Goal: Transaction & Acquisition: Purchase product/service

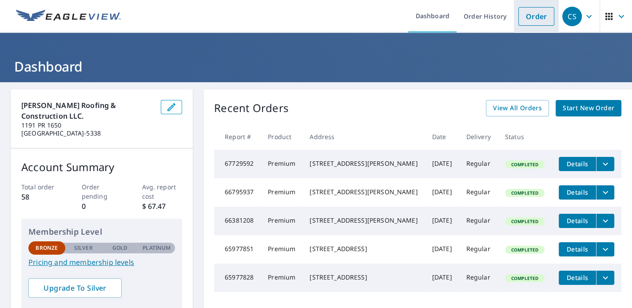
click at [526, 17] on link "Order" at bounding box center [537, 16] width 36 height 19
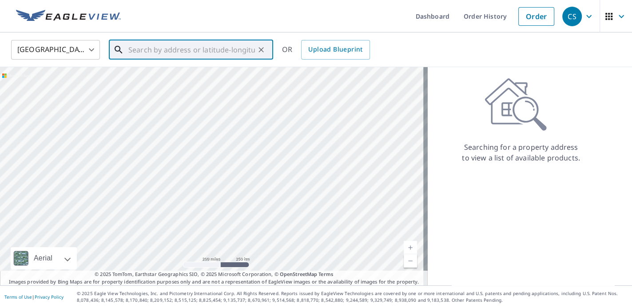
click at [186, 53] on input "text" at bounding box center [191, 49] width 127 height 25
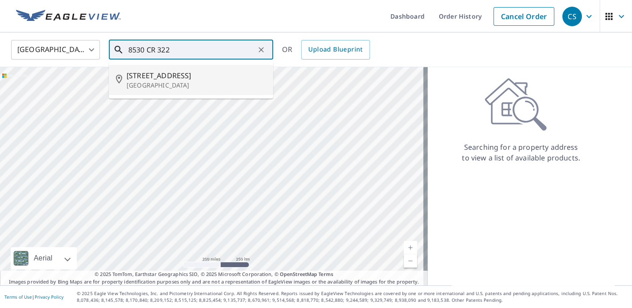
click at [144, 82] on p "[GEOGRAPHIC_DATA]" at bounding box center [197, 85] width 140 height 9
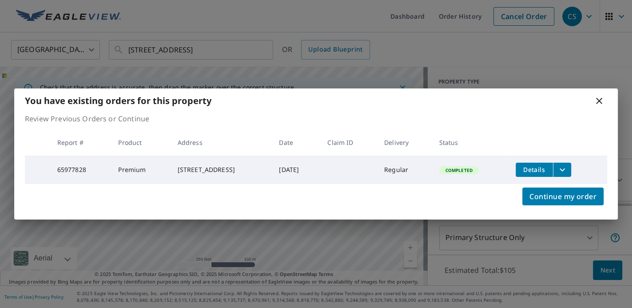
click at [597, 99] on icon at bounding box center [599, 101] width 11 height 11
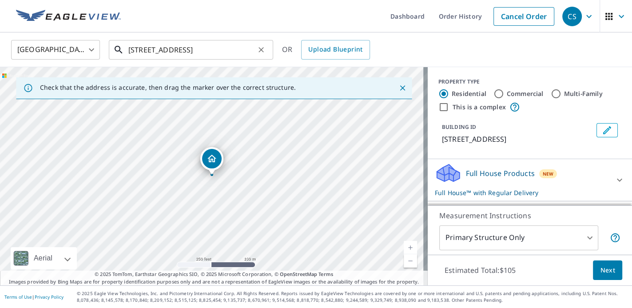
click at [143, 48] on input "[STREET_ADDRESS]" at bounding box center [191, 49] width 127 height 25
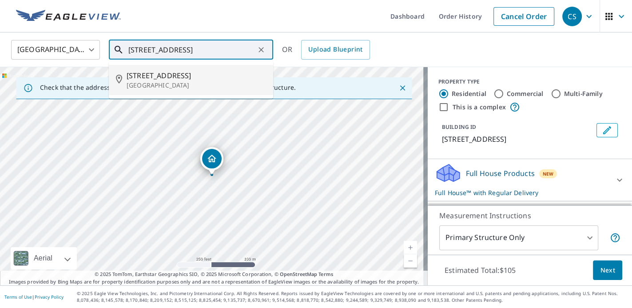
click at [197, 74] on span "[STREET_ADDRESS]" at bounding box center [197, 75] width 140 height 11
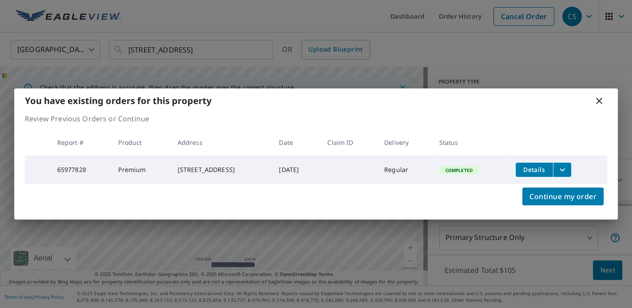
click at [598, 98] on icon at bounding box center [599, 101] width 6 height 6
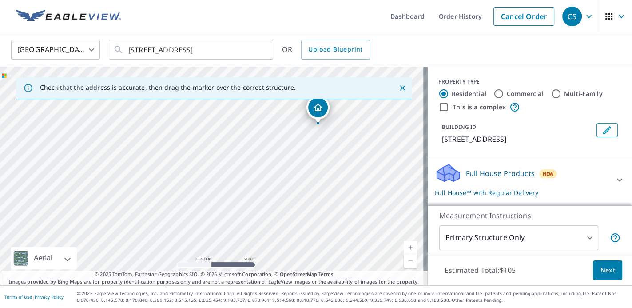
drag, startPoint x: 239, startPoint y: 146, endPoint x: 319, endPoint y: 106, distance: 89.4
drag, startPoint x: 222, startPoint y: 155, endPoint x: 244, endPoint y: 120, distance: 41.3
drag, startPoint x: 232, startPoint y: 141, endPoint x: 241, endPoint y: 120, distance: 23.7
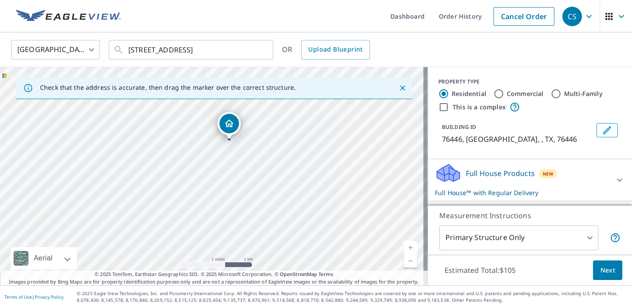
drag, startPoint x: 212, startPoint y: 156, endPoint x: 232, endPoint y: 116, distance: 44.3
drag, startPoint x: 211, startPoint y: 157, endPoint x: 234, endPoint y: 152, distance: 23.6
drag, startPoint x: 198, startPoint y: 147, endPoint x: 204, endPoint y: 216, distance: 69.6
click at [205, 217] on div "[STREET_ADDRESS]" at bounding box center [214, 176] width 428 height 218
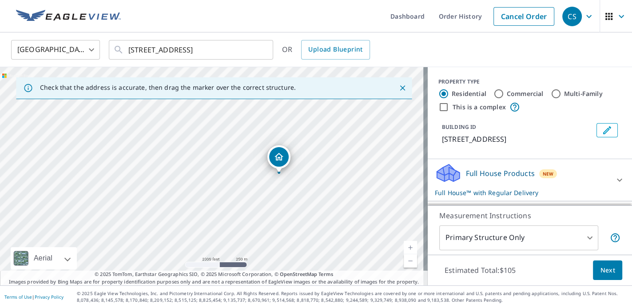
drag, startPoint x: 368, startPoint y: 204, endPoint x: 278, endPoint y: 155, distance: 102.4
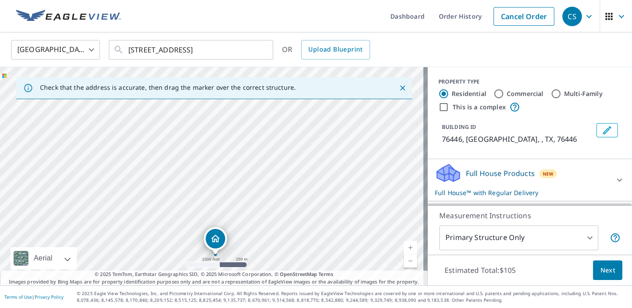
drag, startPoint x: 201, startPoint y: 121, endPoint x: 204, endPoint y: 201, distance: 80.1
click at [204, 201] on div "[GEOGRAPHIC_DATA]" at bounding box center [214, 176] width 428 height 218
drag, startPoint x: 212, startPoint y: 142, endPoint x: 224, endPoint y: 145, distance: 12.4
click at [218, 87] on div "Check that the address is accurate, then drag the marker over the correct struc…" at bounding box center [214, 176] width 428 height 218
drag, startPoint x: 228, startPoint y: 191, endPoint x: 228, endPoint y: 136, distance: 54.2
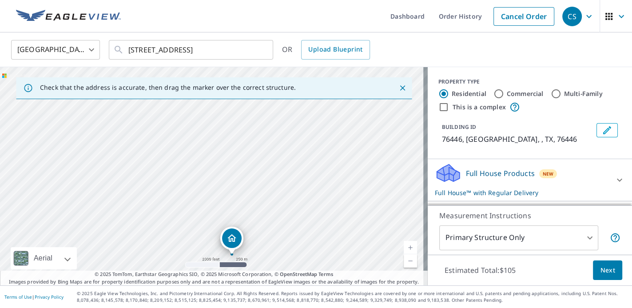
click at [228, 139] on div "[GEOGRAPHIC_DATA]" at bounding box center [214, 176] width 428 height 218
drag, startPoint x: 223, startPoint y: 226, endPoint x: 213, endPoint y: 227, distance: 9.9
drag, startPoint x: 221, startPoint y: 202, endPoint x: 234, endPoint y: 136, distance: 67.0
click at [234, 136] on div "[GEOGRAPHIC_DATA]" at bounding box center [214, 176] width 428 height 218
drag, startPoint x: 214, startPoint y: 216, endPoint x: 220, endPoint y: 235, distance: 20.0
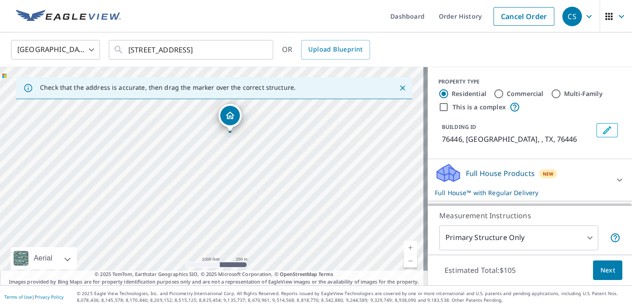
click at [220, 240] on div "[GEOGRAPHIC_DATA]" at bounding box center [214, 176] width 428 height 218
drag, startPoint x: 216, startPoint y: 164, endPoint x: 215, endPoint y: 211, distance: 46.7
click at [215, 211] on div "[GEOGRAPHIC_DATA]" at bounding box center [214, 176] width 428 height 218
click at [404, 261] on link "Current Level 14, Zoom Out" at bounding box center [410, 260] width 13 height 13
drag, startPoint x: 215, startPoint y: 163, endPoint x: 243, endPoint y: 148, distance: 31.4
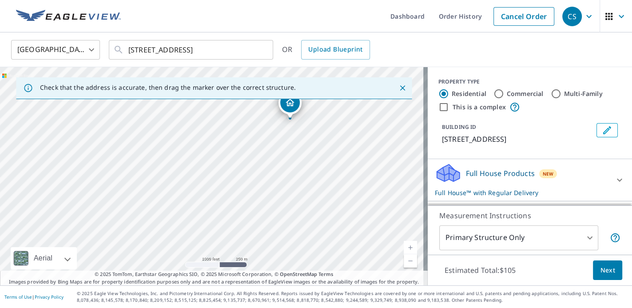
drag, startPoint x: 170, startPoint y: 216, endPoint x: 189, endPoint y: 126, distance: 92.3
click at [189, 126] on div "[STREET_ADDRESS]" at bounding box center [214, 176] width 428 height 218
drag, startPoint x: 216, startPoint y: 211, endPoint x: 310, endPoint y: 179, distance: 98.7
click at [288, 217] on div "[STREET_ADDRESS]" at bounding box center [214, 176] width 428 height 218
drag, startPoint x: 357, startPoint y: 110, endPoint x: 267, endPoint y: 186, distance: 117.7
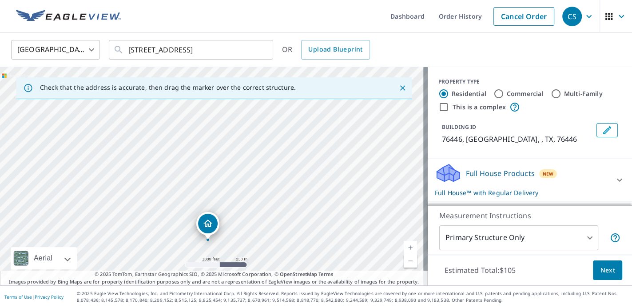
drag, startPoint x: 183, startPoint y: 144, endPoint x: 179, endPoint y: 210, distance: 65.5
click at [179, 210] on div "[GEOGRAPHIC_DATA]" at bounding box center [214, 176] width 428 height 218
drag, startPoint x: 205, startPoint y: 224, endPoint x: 204, endPoint y: 160, distance: 63.6
drag, startPoint x: 186, startPoint y: 147, endPoint x: 185, endPoint y: 256, distance: 108.9
click at [185, 259] on div "[STREET_ADDRESS]" at bounding box center [214, 176] width 428 height 218
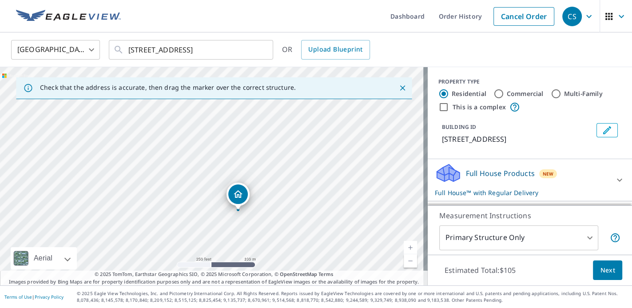
drag, startPoint x: 332, startPoint y: 268, endPoint x: 240, endPoint y: 189, distance: 120.8
drag, startPoint x: 183, startPoint y: 149, endPoint x: 178, endPoint y: 228, distance: 78.4
click at [178, 228] on div "[STREET_ADDRESS]" at bounding box center [214, 176] width 428 height 218
drag, startPoint x: 288, startPoint y: 264, endPoint x: 232, endPoint y: 199, distance: 85.8
drag, startPoint x: 152, startPoint y: 158, endPoint x: 171, endPoint y: 214, distance: 58.5
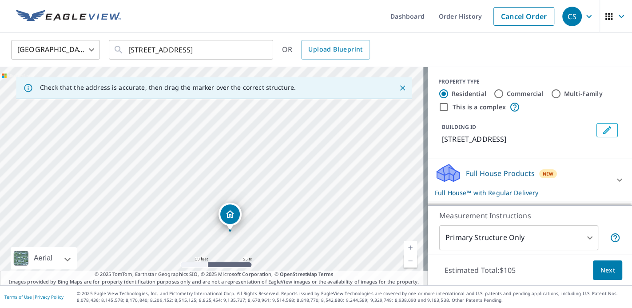
click at [171, 214] on div "[STREET_ADDRESS]" at bounding box center [214, 176] width 428 height 218
drag, startPoint x: 305, startPoint y: 237, endPoint x: 201, endPoint y: 141, distance: 141.6
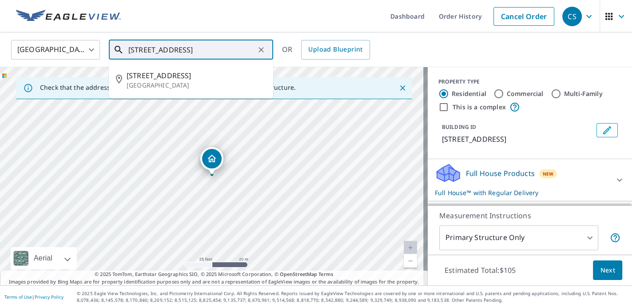
click at [144, 48] on input "[STREET_ADDRESS]" at bounding box center [191, 49] width 127 height 25
click at [262, 137] on div "[STREET_ADDRESS]" at bounding box center [214, 176] width 428 height 218
click at [236, 154] on div "[STREET_ADDRESS]" at bounding box center [214, 176] width 428 height 218
click at [239, 125] on div "[STREET_ADDRESS]" at bounding box center [214, 176] width 428 height 218
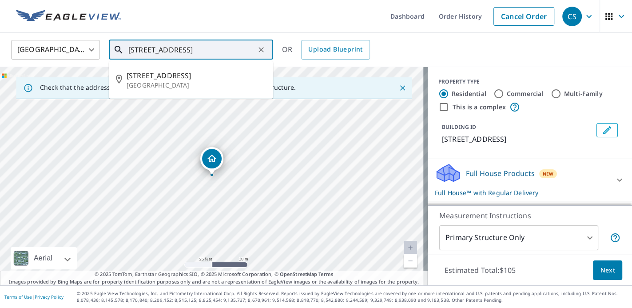
click at [236, 118] on div "[STREET_ADDRESS]" at bounding box center [214, 176] width 428 height 218
click at [235, 124] on div "[STREET_ADDRESS]" at bounding box center [214, 176] width 428 height 218
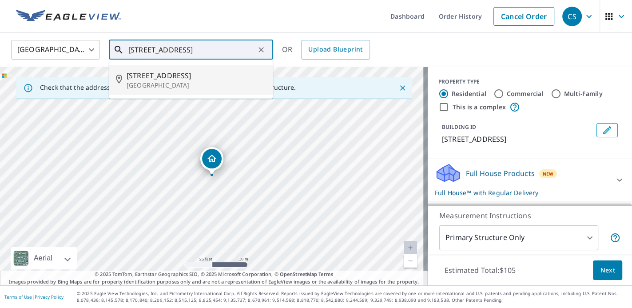
click at [186, 50] on input "[STREET_ADDRESS]" at bounding box center [191, 49] width 127 height 25
type input "[STREET_ADDRESS]"
click at [290, 88] on div "Check that the address is accurate, then drag the marker over the correct struc…" at bounding box center [214, 88] width 396 height 22
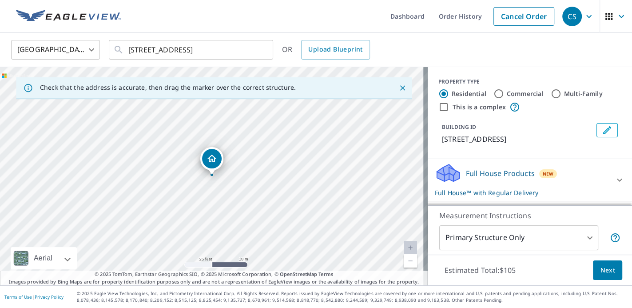
click at [507, 236] on body "CS CS Dashboard Order History Cancel Order CS [GEOGRAPHIC_DATA] [GEOGRAPHIC_DAT…" at bounding box center [316, 154] width 632 height 308
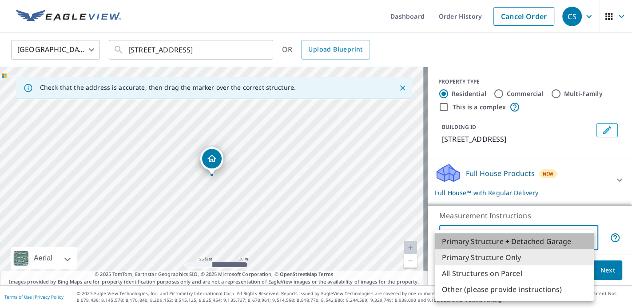
click at [487, 242] on li "Primary Structure + Detached Garage" at bounding box center [514, 241] width 159 height 16
type input "1"
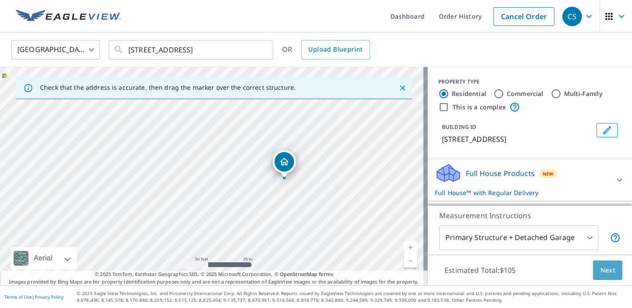
click at [605, 272] on span "Next" at bounding box center [607, 270] width 15 height 11
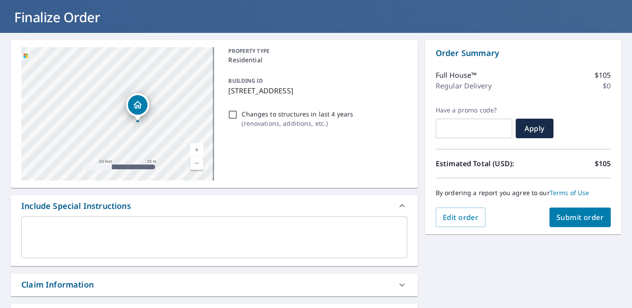
scroll to position [99, 0]
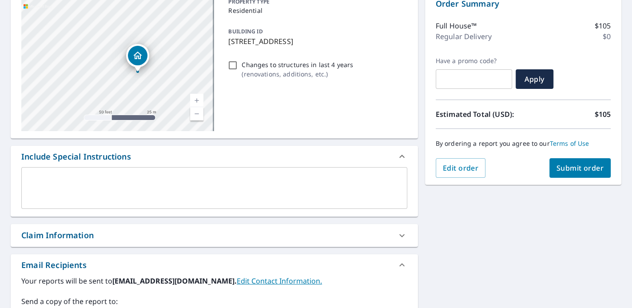
click at [232, 64] on input "Changes to structures in last 4 years ( renovations, additions, etc. )" at bounding box center [233, 65] width 11 height 11
checkbox input "true"
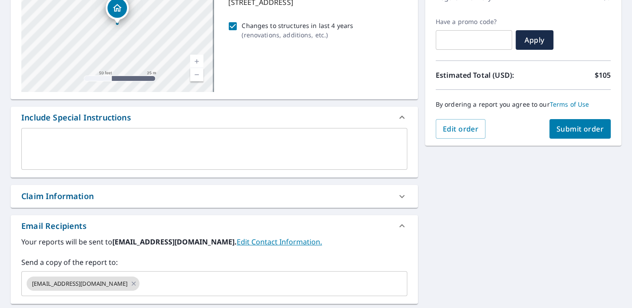
scroll to position [148, 0]
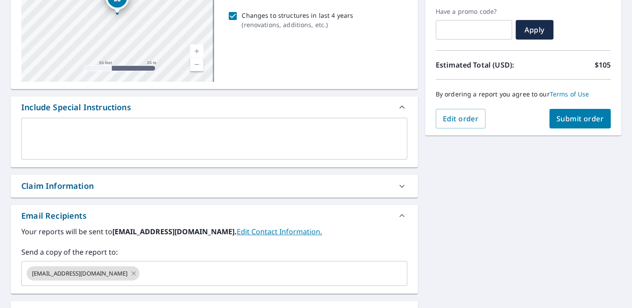
click at [65, 135] on textarea at bounding box center [215, 138] width 374 height 25
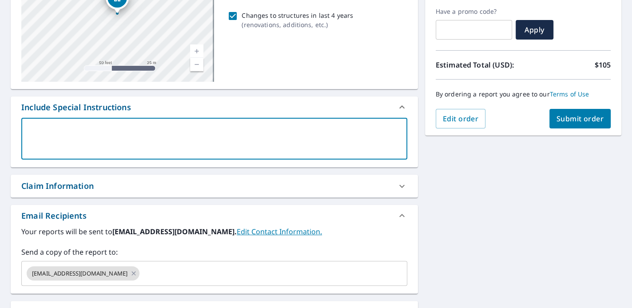
type textarea "H"
type textarea "x"
type textarea "Ho"
type textarea "x"
type textarea "Hou"
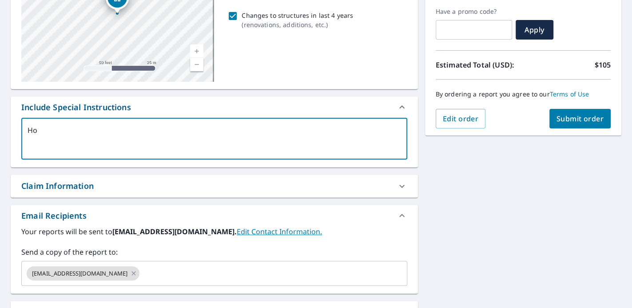
type textarea "x"
type textarea "Hous"
type textarea "x"
type textarea "House"
type textarea "x"
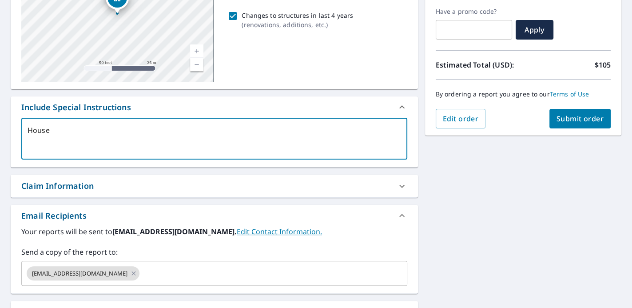
type textarea "House"
type textarea "x"
type textarea "House &"
type textarea "x"
type textarea "House &"
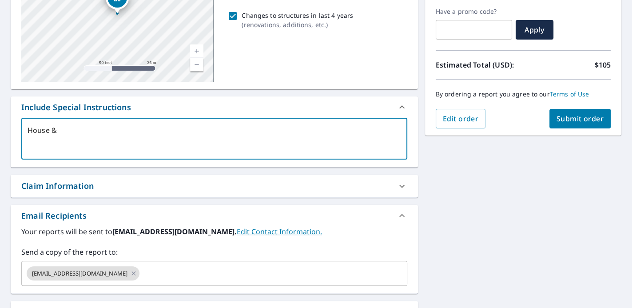
type textarea "x"
type textarea "House & D"
type textarea "x"
type textarea "House & De"
type textarea "x"
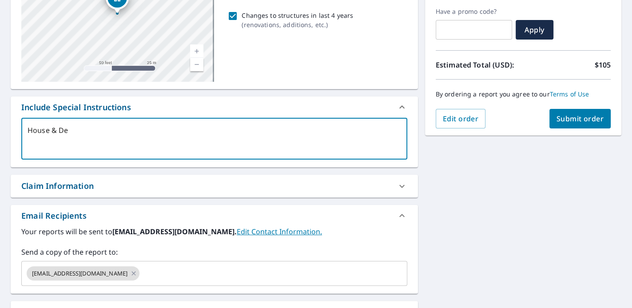
type textarea "House & Det"
type textarea "x"
type textarea "House & Deta"
type textarea "x"
type textarea "House & Detac"
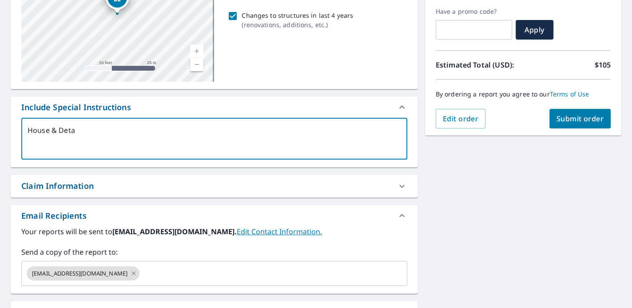
type textarea "x"
type textarea "House & Detach"
type textarea "x"
type textarea "House & Detache"
type textarea "x"
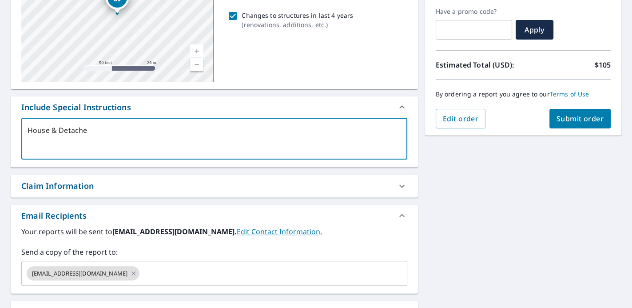
type textarea "House & Detached"
type textarea "x"
type textarea "House & Detached"
type textarea "x"
type textarea "House & Detached G"
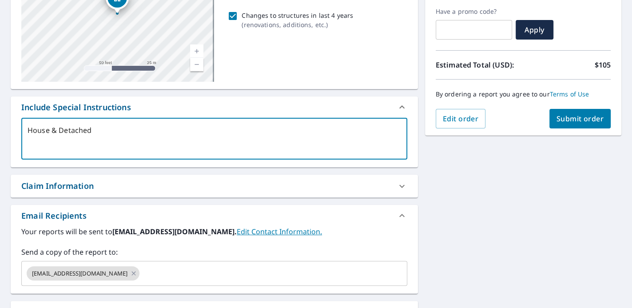
type textarea "x"
type textarea "House & Detached Ga"
type textarea "x"
type textarea "House & Detached Gar"
type textarea "x"
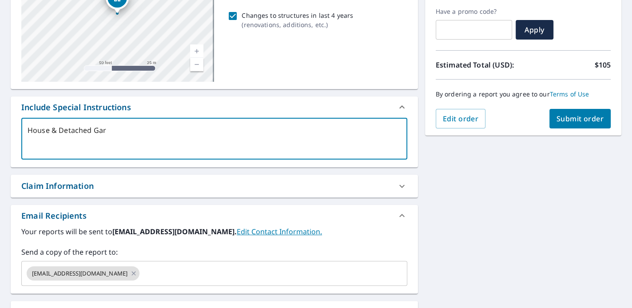
type textarea "House & Detached Gara"
type textarea "x"
type textarea "House & Detached Garag"
type textarea "x"
type textarea "House & Detached Garage"
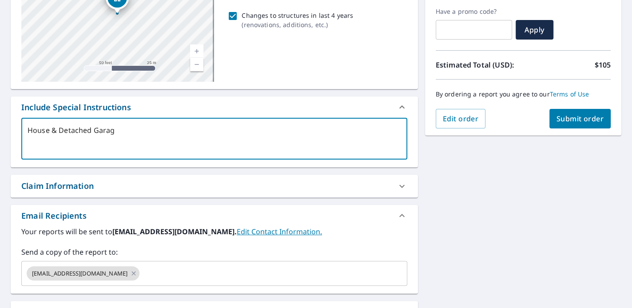
type textarea "x"
type textarea "House & Detached Garage"
type textarea "x"
type textarea "House & Detached Garage w"
type textarea "x"
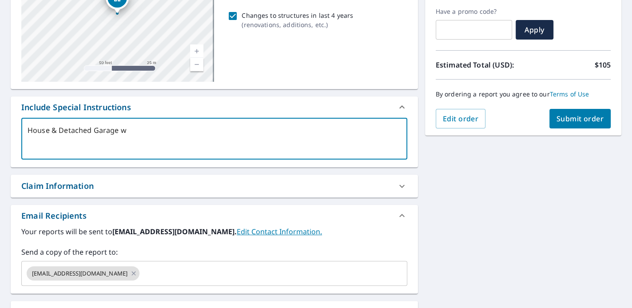
type textarea "House & Detached Garage wi"
type textarea "x"
type textarea "House & Detached Garage wit"
type textarea "x"
type textarea "House & Detached Garage with"
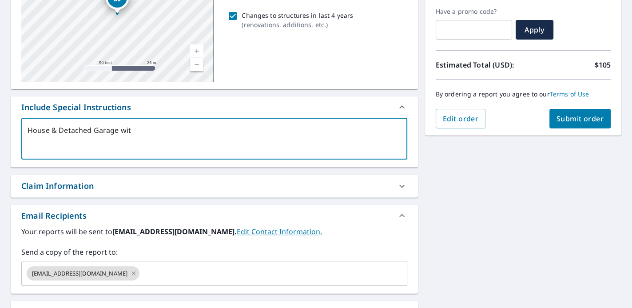
type textarea "x"
type textarea "House & Detached Garage with"
type textarea "x"
type textarea "House & Detached Garage with B"
type textarea "x"
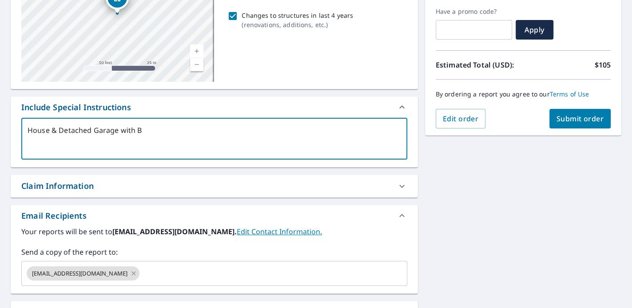
type textarea "House & Detached Garage with Bl"
type textarea "x"
type textarea "House & Detached Garage with B"
type textarea "x"
type textarea "House & Detached Garage with"
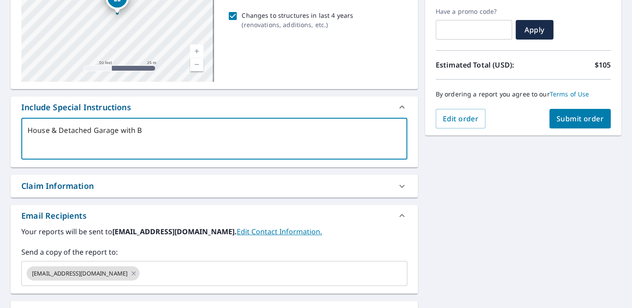
type textarea "x"
type textarea "House & Detached Garage with b"
type textarea "x"
type textarea "House & Detached Garage with bl"
type textarea "x"
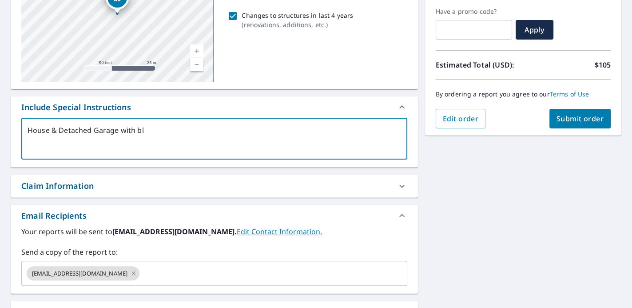
type textarea "House & Detached Garage with bla"
type textarea "x"
type textarea "House & Detached Garage with blac"
type textarea "x"
type textarea "House & Detached Garage with black"
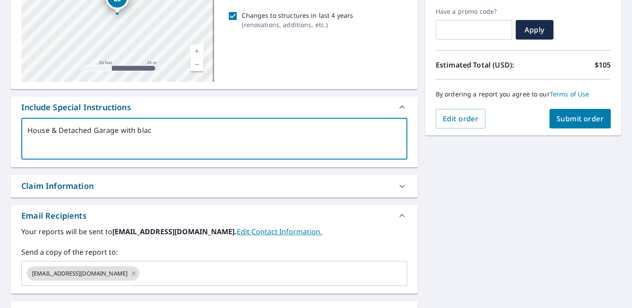
type textarea "x"
type textarea "House & Detached Garage with black"
type textarea "x"
type textarea "House & Detached Garage with black r"
type textarea "x"
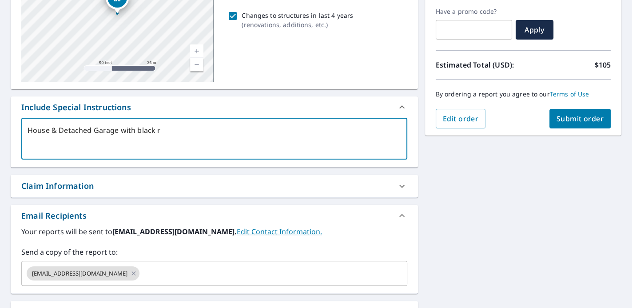
type textarea "House & Detached Garage with black ro"
type textarea "x"
type textarea "House & Detached Garage with black roo"
type textarea "x"
type textarea "House & Detached Garage with black roof"
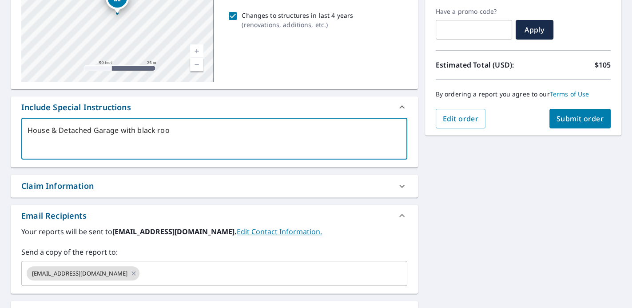
type textarea "x"
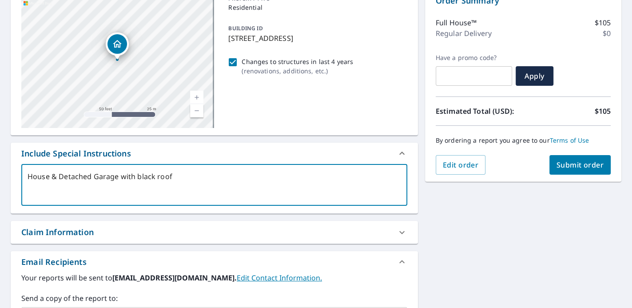
scroll to position [52, 0]
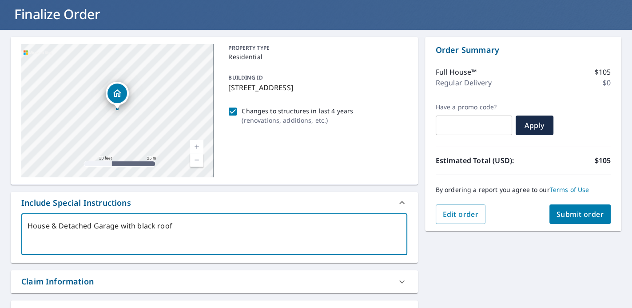
type textarea "House & Detached Garage with black roof"
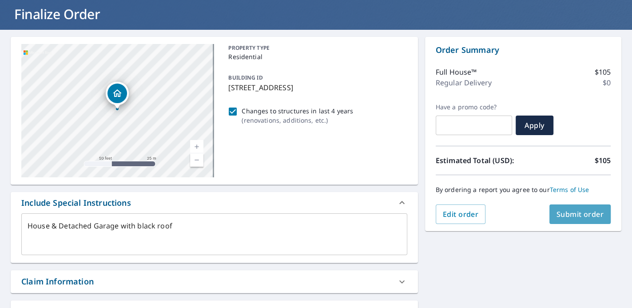
click at [591, 212] on span "Submit order" at bounding box center [581, 214] width 48 height 10
type textarea "x"
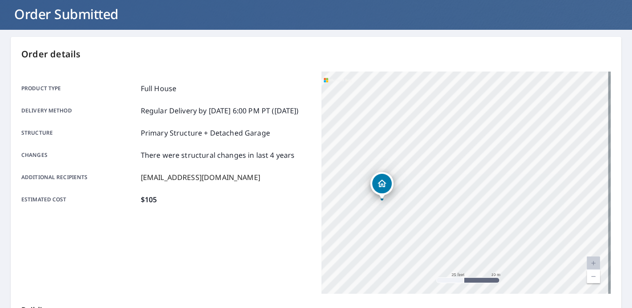
click at [571, 192] on div "[STREET_ADDRESS]" at bounding box center [467, 183] width 290 height 222
click at [430, 208] on div "[STREET_ADDRESS]" at bounding box center [467, 183] width 290 height 222
click at [429, 208] on div "[STREET_ADDRESS]" at bounding box center [467, 183] width 290 height 222
